Goal: Transaction & Acquisition: Purchase product/service

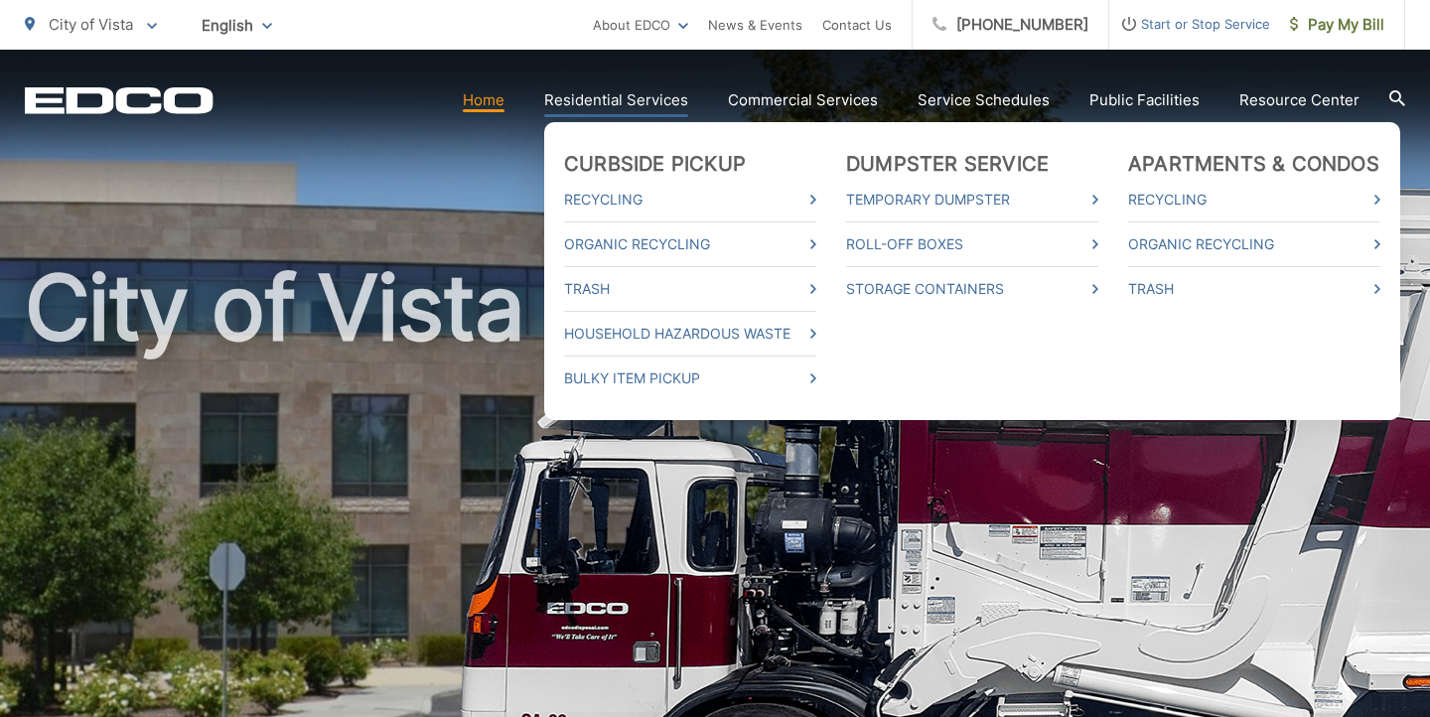
click at [633, 98] on link "Residential Services" at bounding box center [616, 100] width 144 height 24
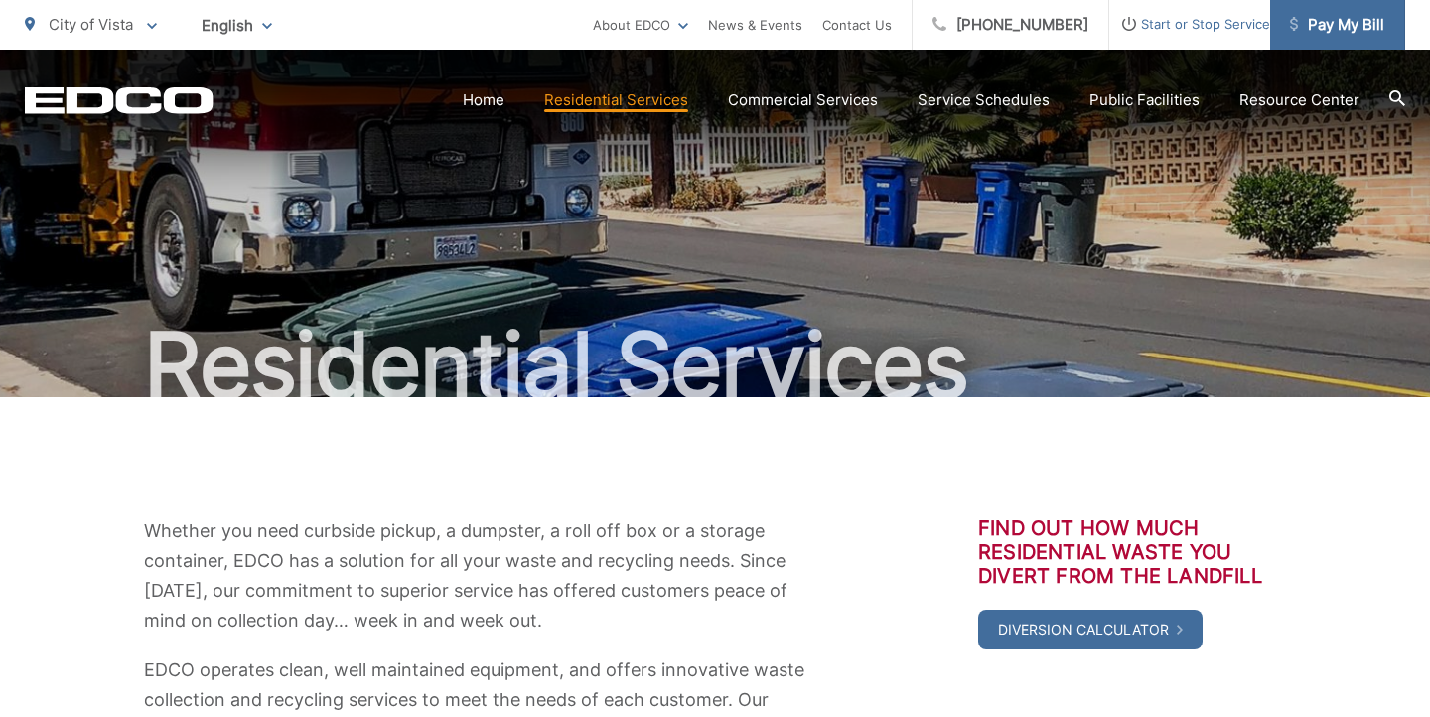
click at [1345, 23] on span "Pay My Bill" at bounding box center [1337, 25] width 94 height 24
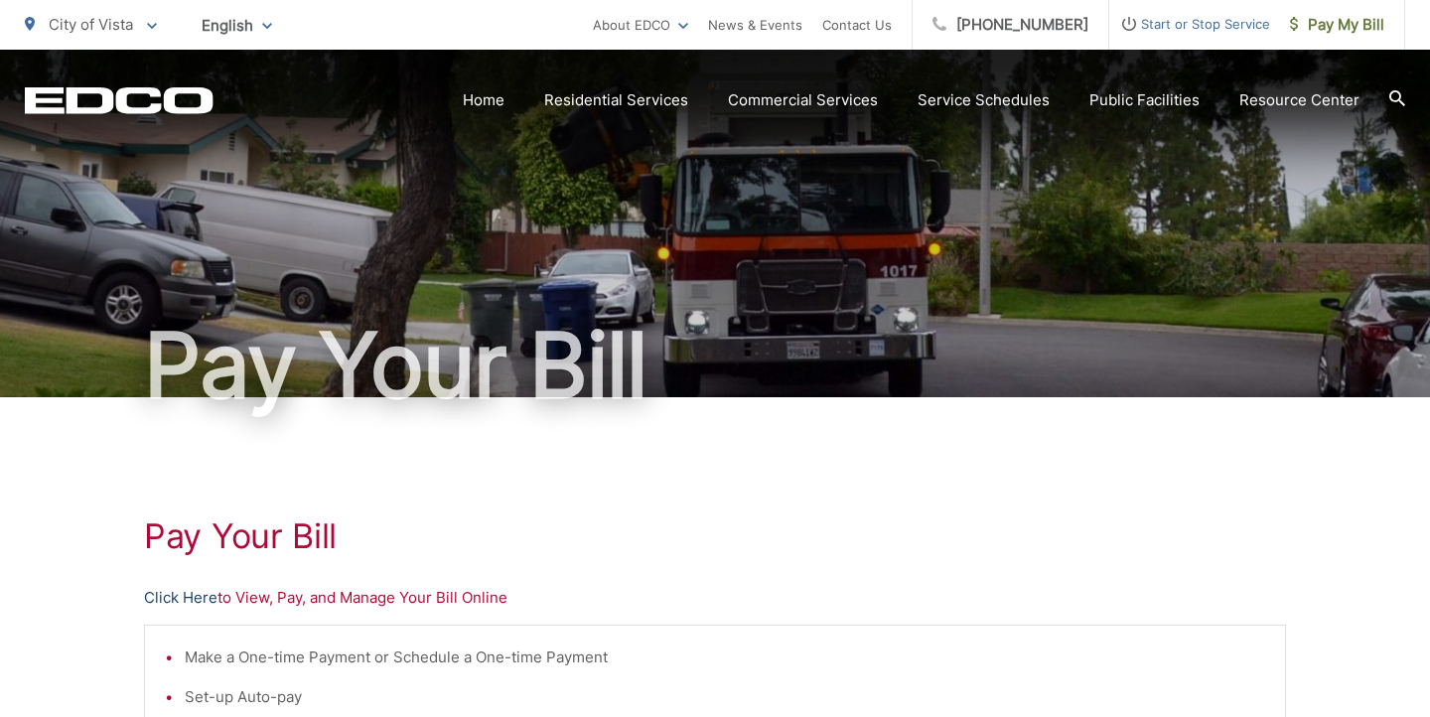
click at [205, 596] on link "Click Here" at bounding box center [180, 598] width 73 height 24
